Goal: Find specific page/section: Find specific page/section

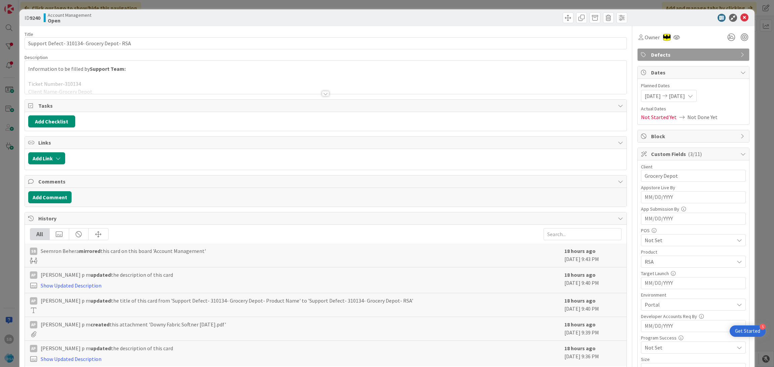
click at [740, 17] on icon at bounding box center [744, 18] width 8 height 8
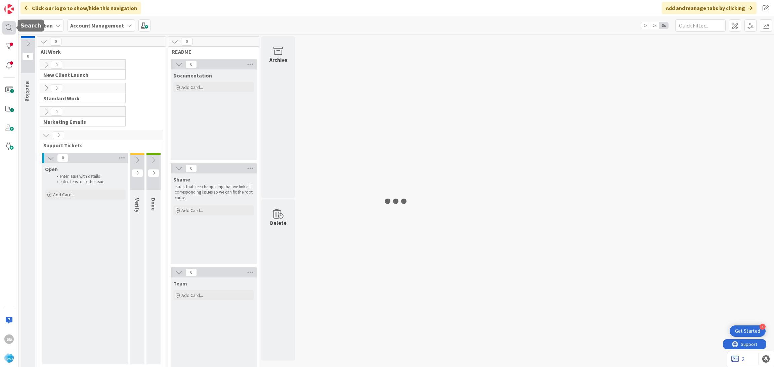
click at [9, 30] on div at bounding box center [8, 27] width 13 height 13
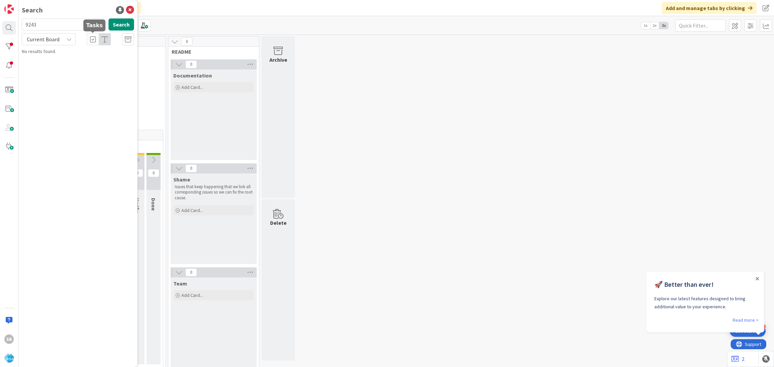
type input "9243"
click at [74, 59] on div "Search 9243 Search Current Board No results found." at bounding box center [77, 183] width 119 height 367
click at [57, 40] on span "Current Board" at bounding box center [43, 39] width 33 height 7
click at [57, 69] on span "All Boards" at bounding box center [61, 67] width 70 height 10
click at [76, 59] on div "Search 9243 Search All Boards Current Board All Boards No results found." at bounding box center [77, 183] width 119 height 367
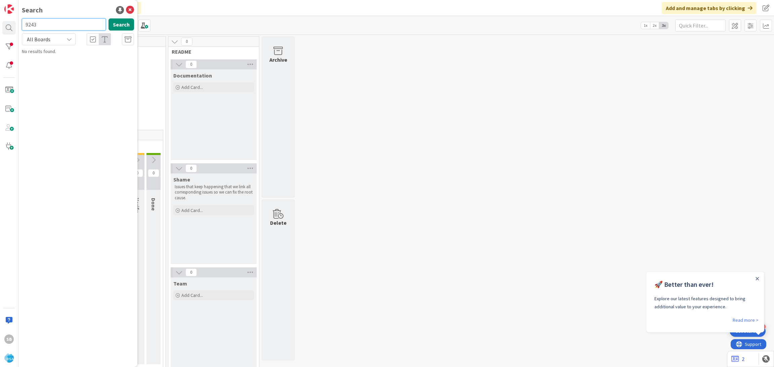
click at [51, 24] on input "9243" at bounding box center [64, 24] width 84 height 12
click at [62, 39] on div "All Boards" at bounding box center [49, 39] width 54 height 12
click at [54, 64] on span "All Boards" at bounding box center [61, 67] width 70 height 10
click at [59, 39] on span "All Boards" at bounding box center [43, 39] width 35 height 9
click at [57, 62] on span "All Boards" at bounding box center [61, 67] width 70 height 10
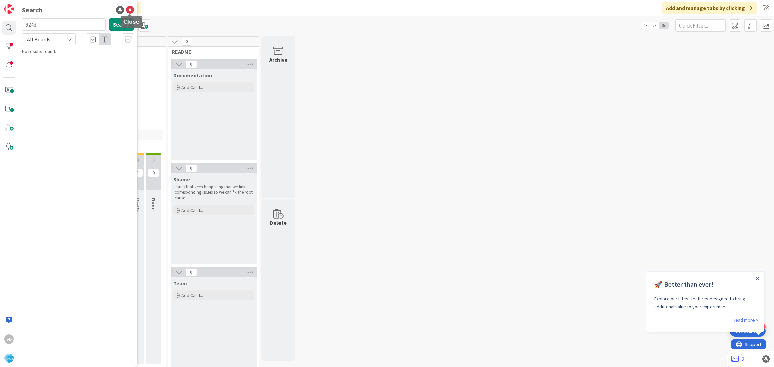
click at [129, 8] on icon at bounding box center [130, 10] width 8 height 8
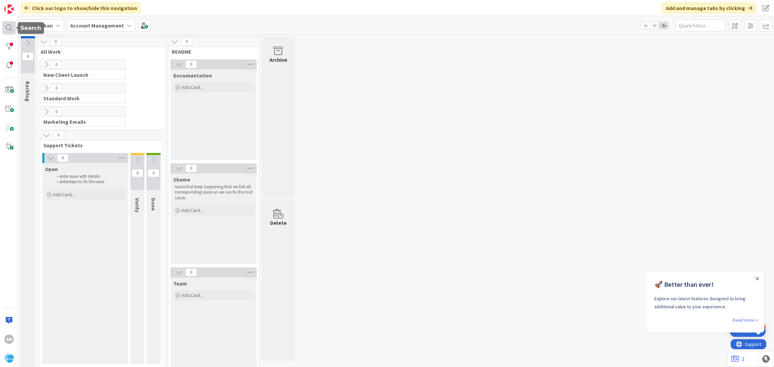
click at [7, 23] on div at bounding box center [8, 27] width 13 height 13
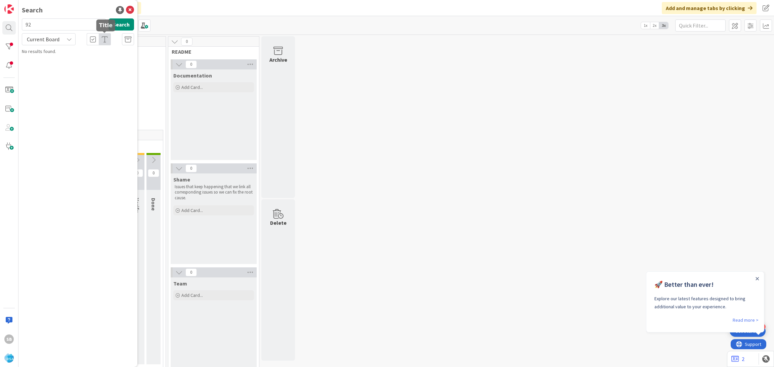
type input "9"
click at [56, 27] on input "924" at bounding box center [64, 24] width 84 height 12
type input "9243"
click at [48, 41] on span "Current Board" at bounding box center [43, 39] width 33 height 7
click at [51, 69] on span "All Boards" at bounding box center [61, 67] width 70 height 10
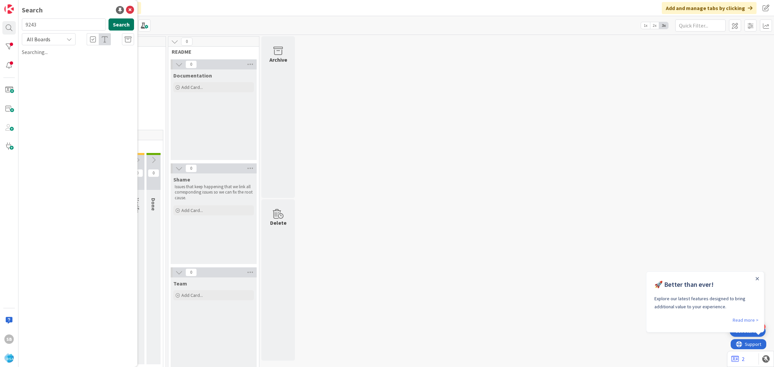
click at [119, 26] on button "Search" at bounding box center [121, 24] width 26 height 12
click at [115, 27] on button "Search" at bounding box center [121, 24] width 26 height 12
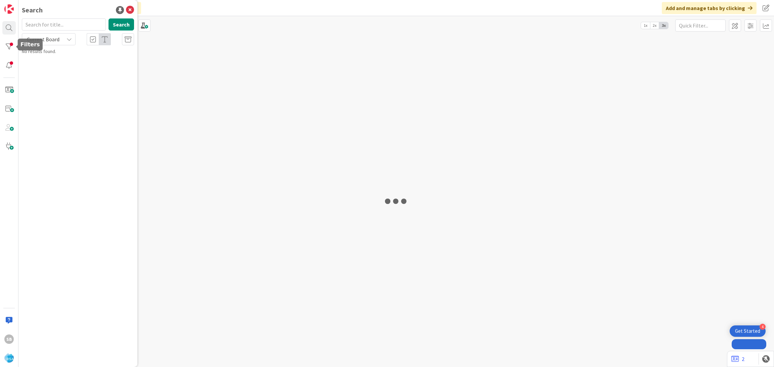
click at [37, 29] on input "text" at bounding box center [64, 24] width 84 height 12
type input "9243"
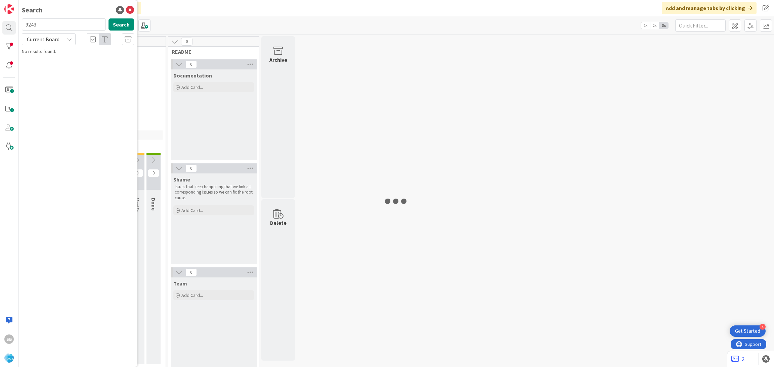
click at [58, 40] on span "Current Board" at bounding box center [43, 39] width 33 height 7
click at [63, 66] on span "All Boards" at bounding box center [61, 67] width 70 height 10
click at [117, 21] on button "Search" at bounding box center [121, 24] width 26 height 12
click at [55, 40] on span "All Boards" at bounding box center [43, 39] width 35 height 9
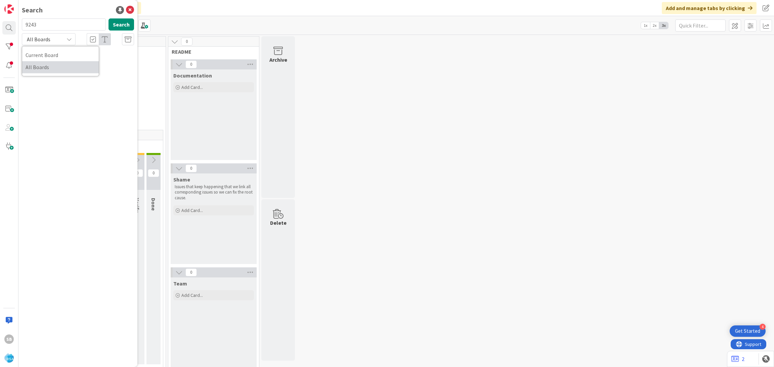
click at [43, 71] on span "All Boards" at bounding box center [61, 67] width 70 height 10
click at [116, 24] on button "Search" at bounding box center [121, 24] width 26 height 12
click at [61, 21] on input "9243" at bounding box center [64, 24] width 84 height 12
click at [118, 24] on button "Search" at bounding box center [121, 24] width 26 height 12
click at [67, 40] on icon at bounding box center [68, 39] width 5 height 5
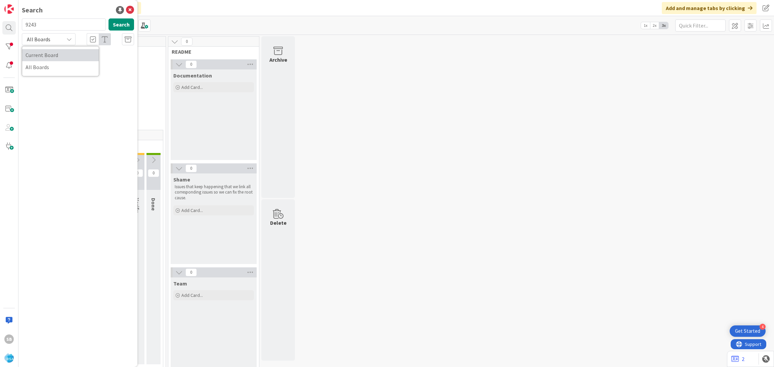
click at [55, 57] on span "Current Board" at bounding box center [61, 55] width 70 height 10
click at [59, 42] on span "Current Board" at bounding box center [43, 39] width 35 height 9
click at [92, 105] on div "Search 9243 Search Current Board Current Board All Boards No results found." at bounding box center [77, 183] width 119 height 367
click at [65, 45] on div "Current Board" at bounding box center [49, 39] width 54 height 12
click at [60, 64] on span "All Boards" at bounding box center [61, 67] width 70 height 10
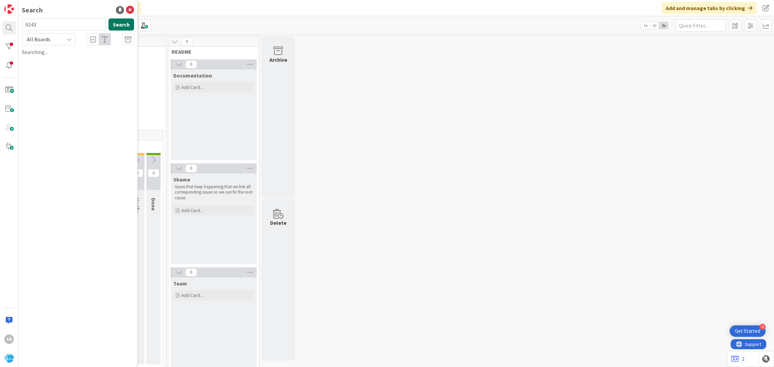
click at [126, 24] on button "Search" at bounding box center [121, 24] width 26 height 12
click at [40, 25] on input "9243" at bounding box center [64, 24] width 84 height 12
click at [44, 39] on span "All Boards" at bounding box center [39, 39] width 24 height 7
click at [47, 66] on span "All Boards" at bounding box center [61, 67] width 70 height 10
click at [87, 56] on span "Support Defect- 311214- Tony's- RSA" at bounding box center [63, 62] width 65 height 13
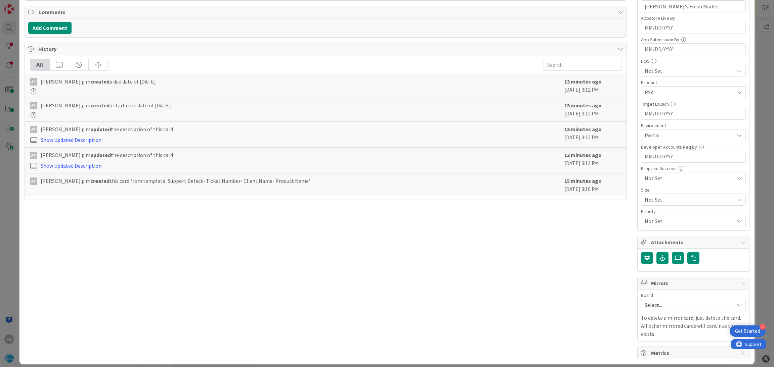
click at [644, 304] on span "Select..." at bounding box center [687, 305] width 86 height 9
click at [654, 350] on span "Software Development" at bounding box center [697, 349] width 89 height 10
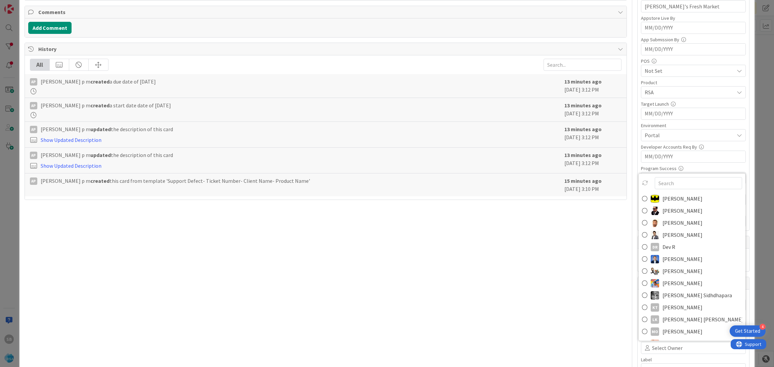
scroll to position [174, 0]
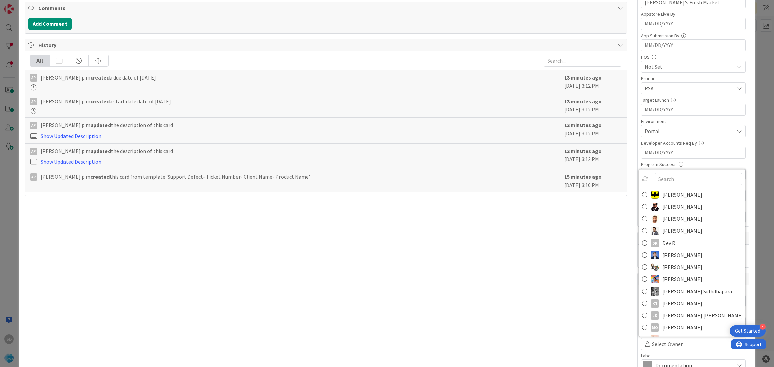
click at [673, 220] on span "Anil Sunkoju" at bounding box center [682, 219] width 40 height 10
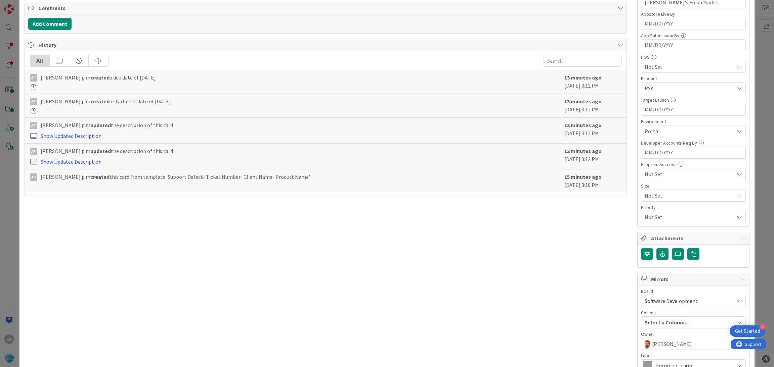
scroll to position [249, 0]
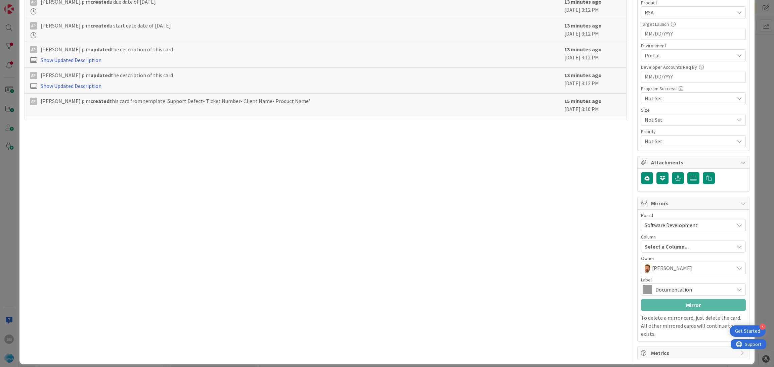
click at [665, 288] on span "Documentation" at bounding box center [692, 289] width 75 height 9
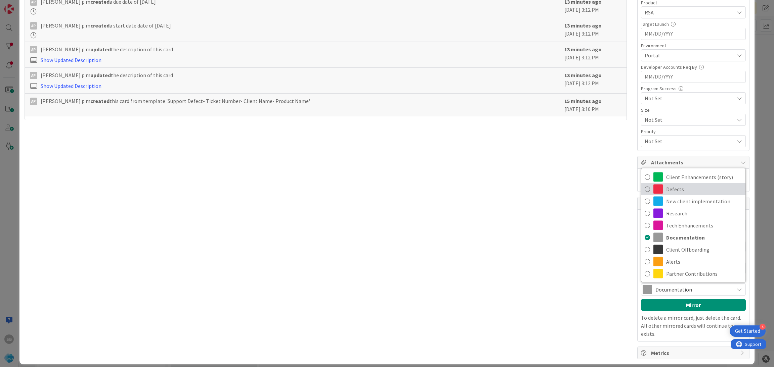
click at [670, 190] on span "Defects" at bounding box center [704, 189] width 76 height 10
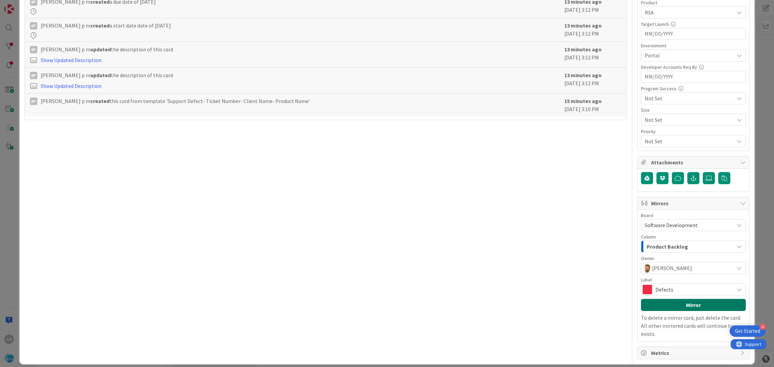
click at [668, 301] on button "Mirror" at bounding box center [693, 305] width 105 height 12
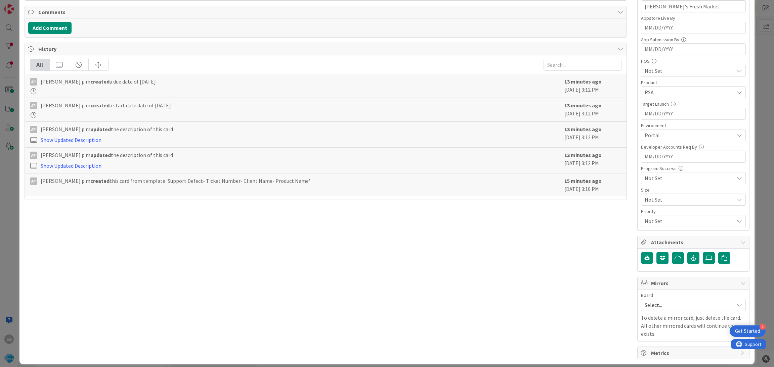
scroll to position [0, 0]
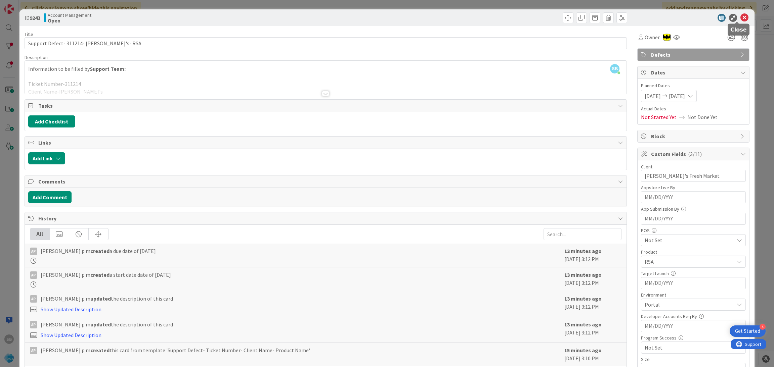
click at [740, 20] on icon at bounding box center [744, 18] width 8 height 8
